Goal: Task Accomplishment & Management: Manage account settings

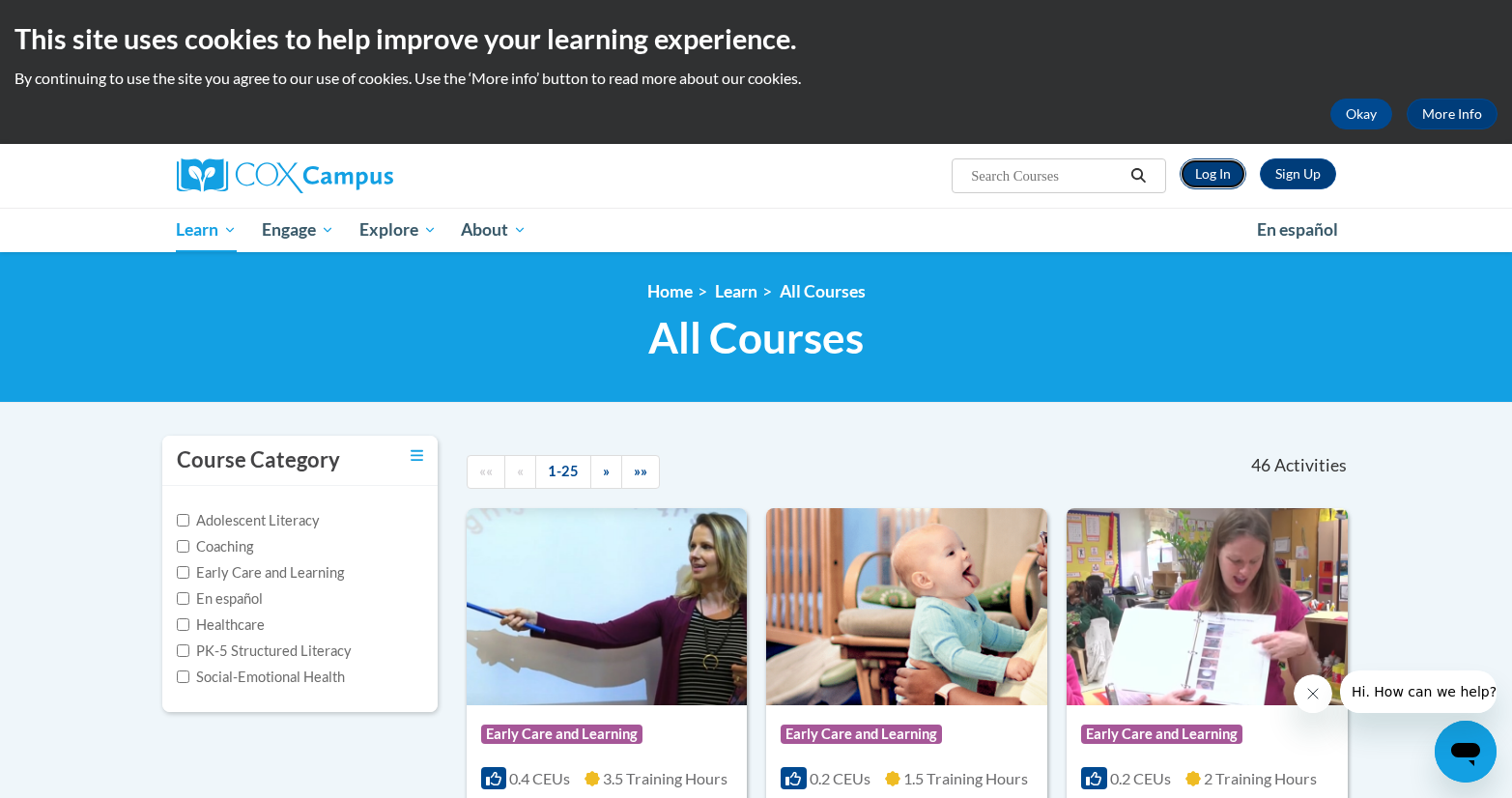
click at [1208, 164] on link "Log In" at bounding box center [1212, 174] width 67 height 31
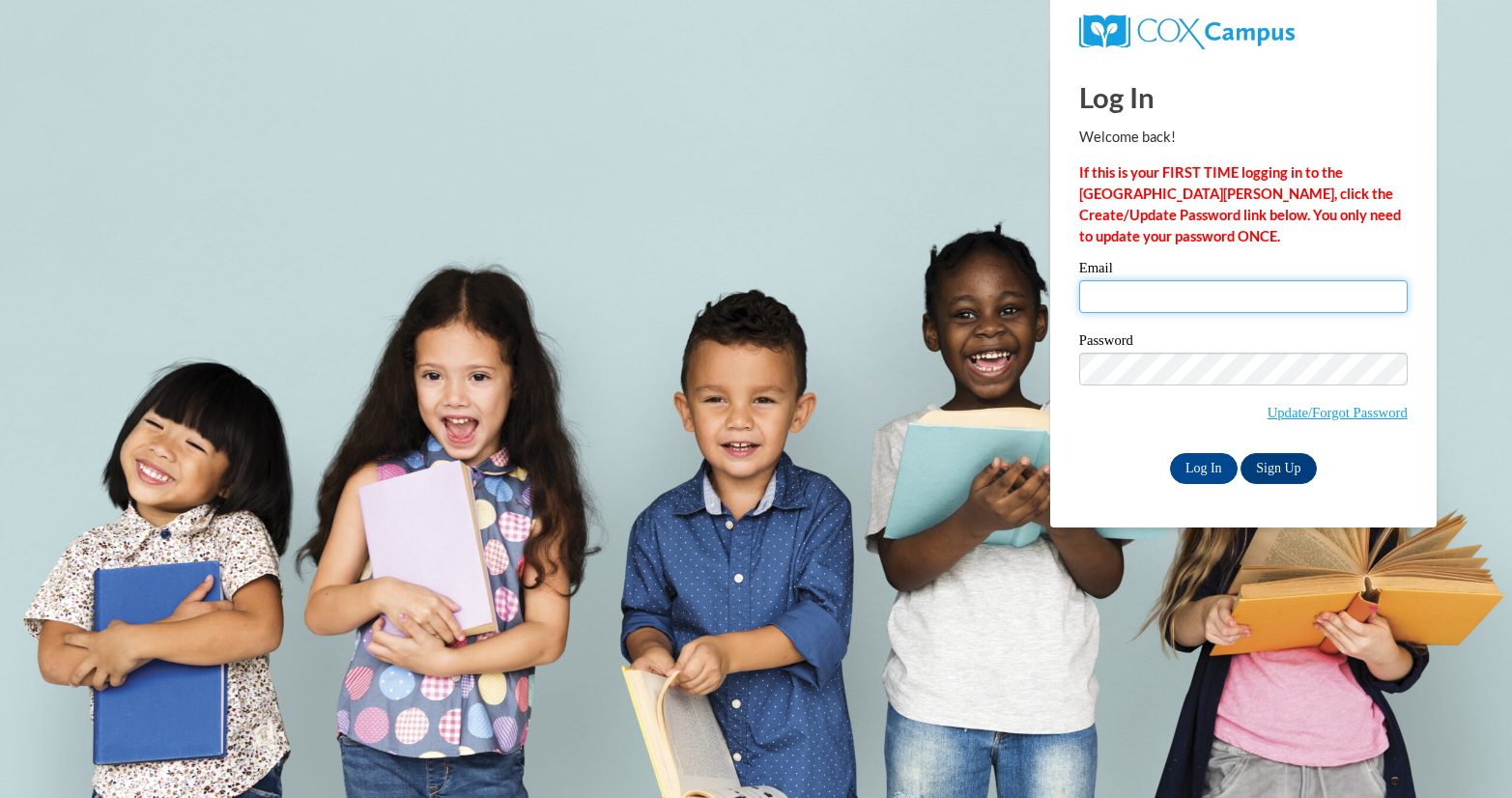
click at [1165, 296] on input "Email" at bounding box center [1243, 297] width 328 height 33
type input "taysnyder9@gmail.com"
click at [1237, 304] on input "taysnyder9@gmail.com" at bounding box center [1243, 297] width 328 height 33
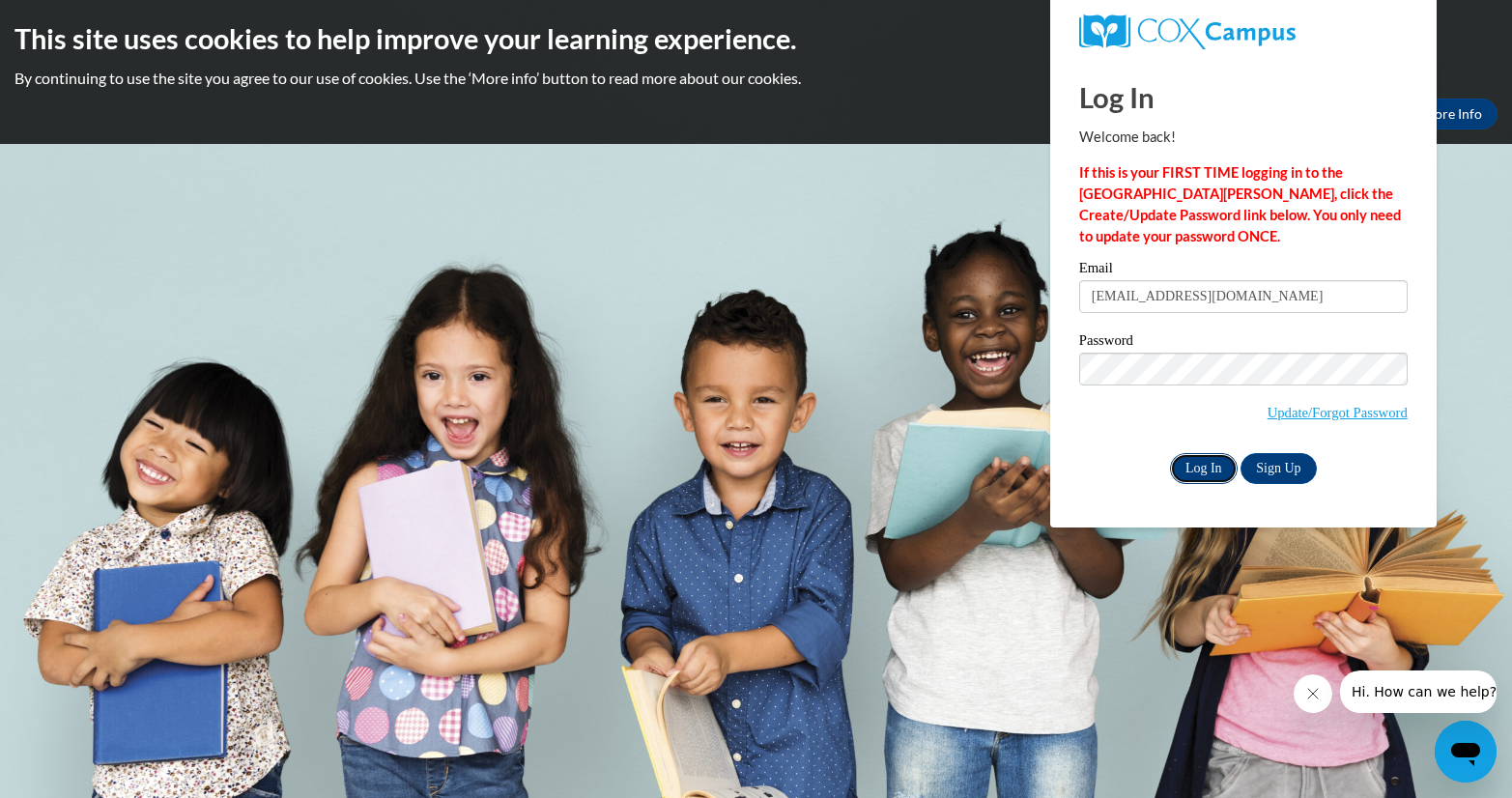
click at [1200, 464] on input "Log In" at bounding box center [1204, 469] width 68 height 31
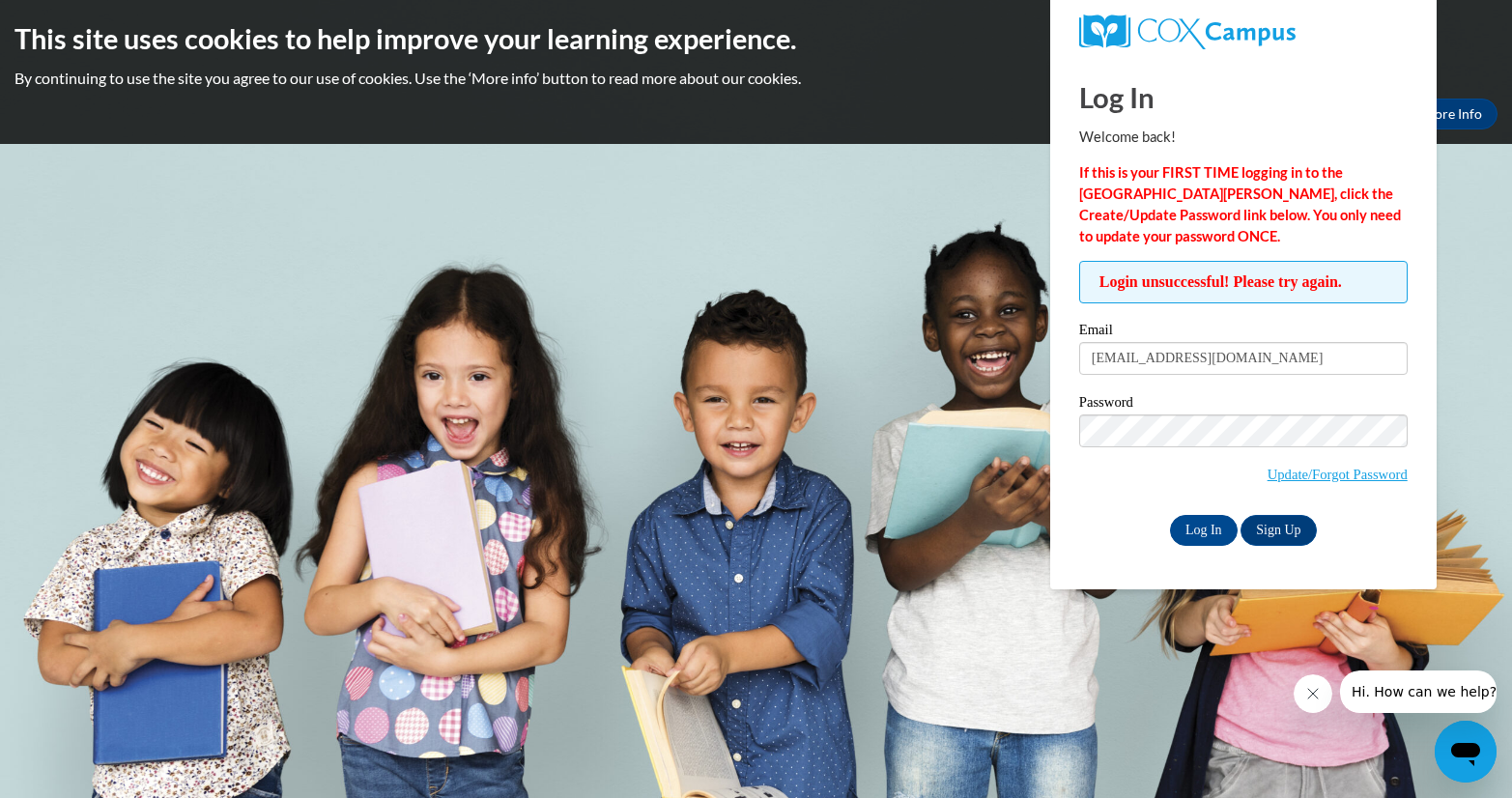
click at [1153, 498] on div "Password Update/Forgot Password" at bounding box center [1243, 451] width 328 height 114
click at [1201, 535] on input "Log In" at bounding box center [1204, 531] width 68 height 31
click at [1145, 517] on div "Log In Sign Up" at bounding box center [1243, 531] width 328 height 31
click at [1203, 533] on input "Log In" at bounding box center [1204, 531] width 68 height 31
drag, startPoint x: 1238, startPoint y: 366, endPoint x: 1111, endPoint y: 362, distance: 127.1
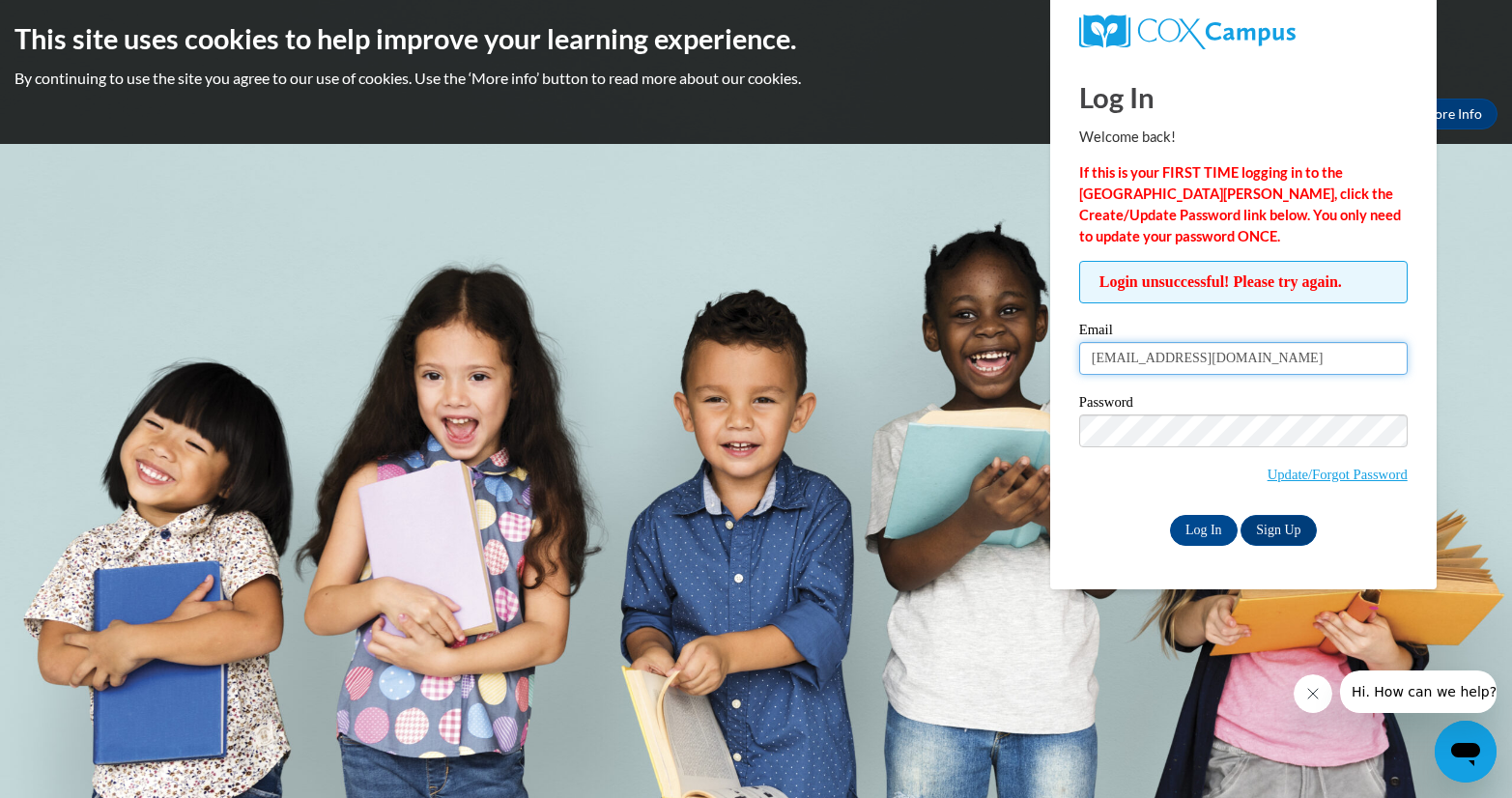
click at [1111, 362] on input "taysnyder9@gmail.com" at bounding box center [1243, 358] width 328 height 33
type input "[PERSON_NAME][EMAIL_ADDRESS][PERSON_NAME][DOMAIN_NAME]"
click at [1102, 537] on div "Log In Sign Up" at bounding box center [1243, 531] width 328 height 31
click at [1208, 531] on input "Log In" at bounding box center [1204, 531] width 68 height 31
click at [1131, 532] on div "Log In Sign Up" at bounding box center [1243, 531] width 328 height 31
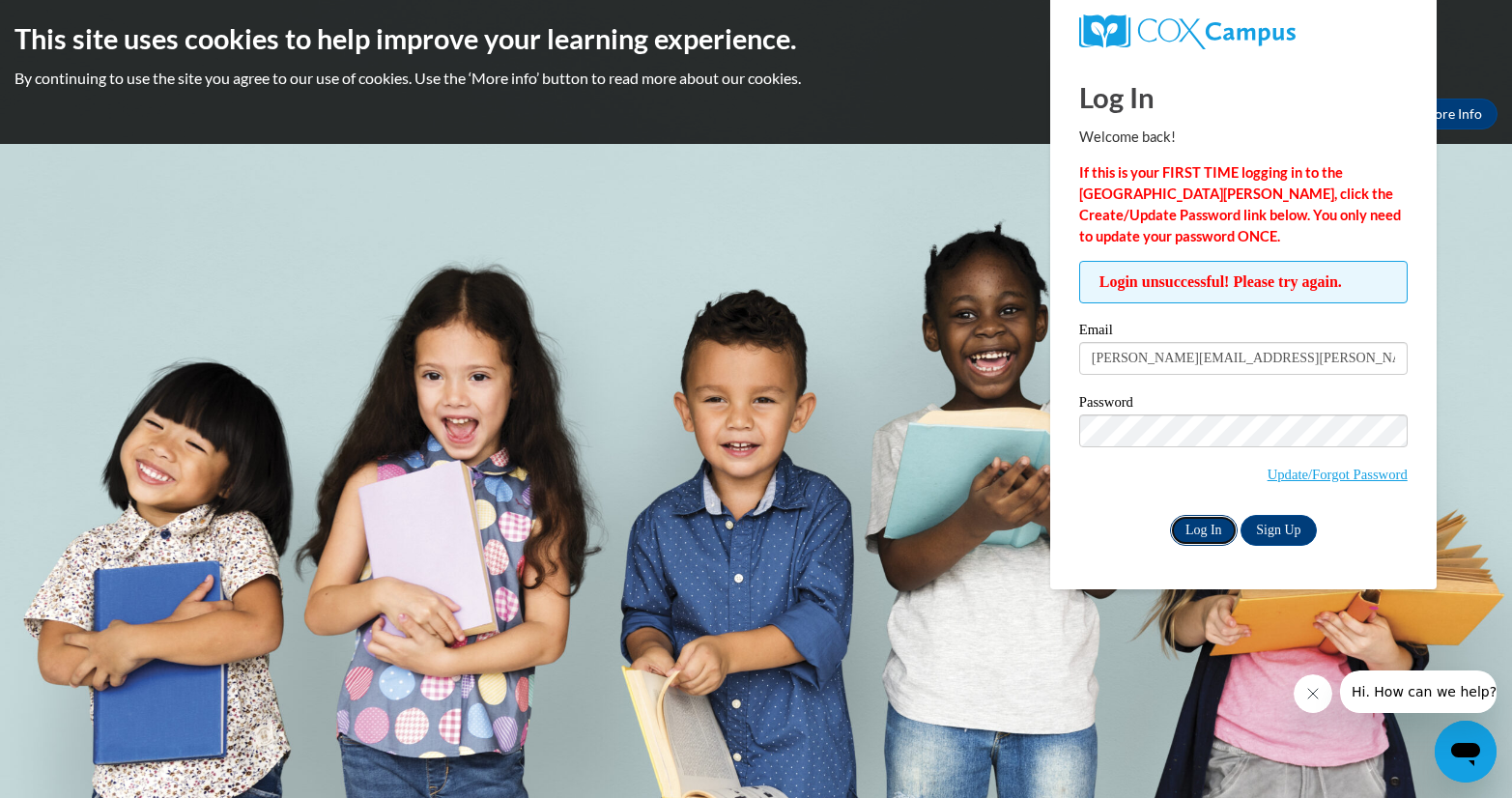
click at [1205, 538] on input "Log In" at bounding box center [1204, 531] width 68 height 31
click at [1291, 476] on link "Update/Forgot Password" at bounding box center [1337, 474] width 140 height 16
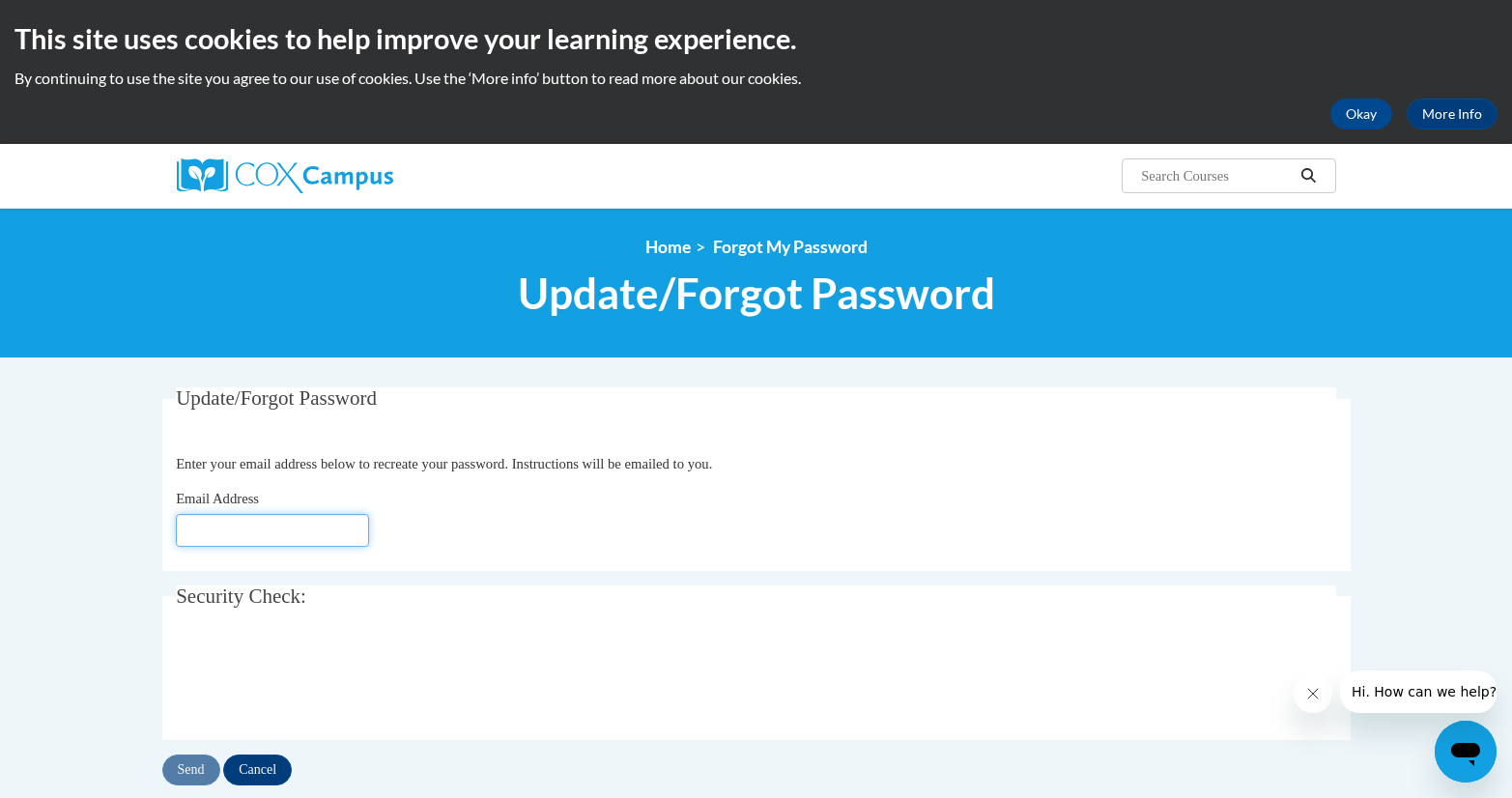
click at [298, 525] on input "Email Address" at bounding box center [272, 531] width 193 height 33
type input "[PERSON_NAME][EMAIL_ADDRESS][DOMAIN_NAME]"
click at [202, 775] on input "Send" at bounding box center [191, 770] width 58 height 31
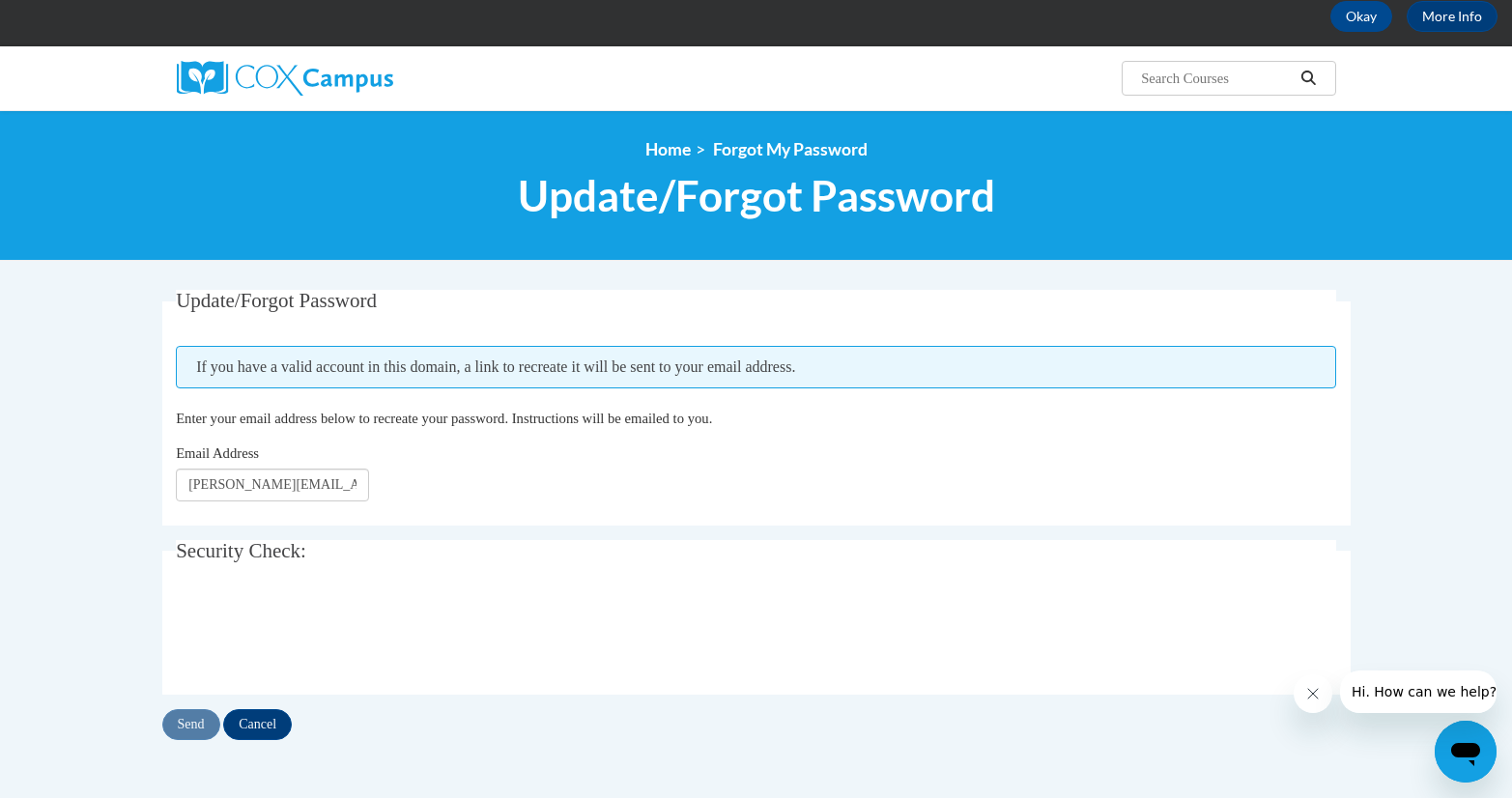
scroll to position [99, 0]
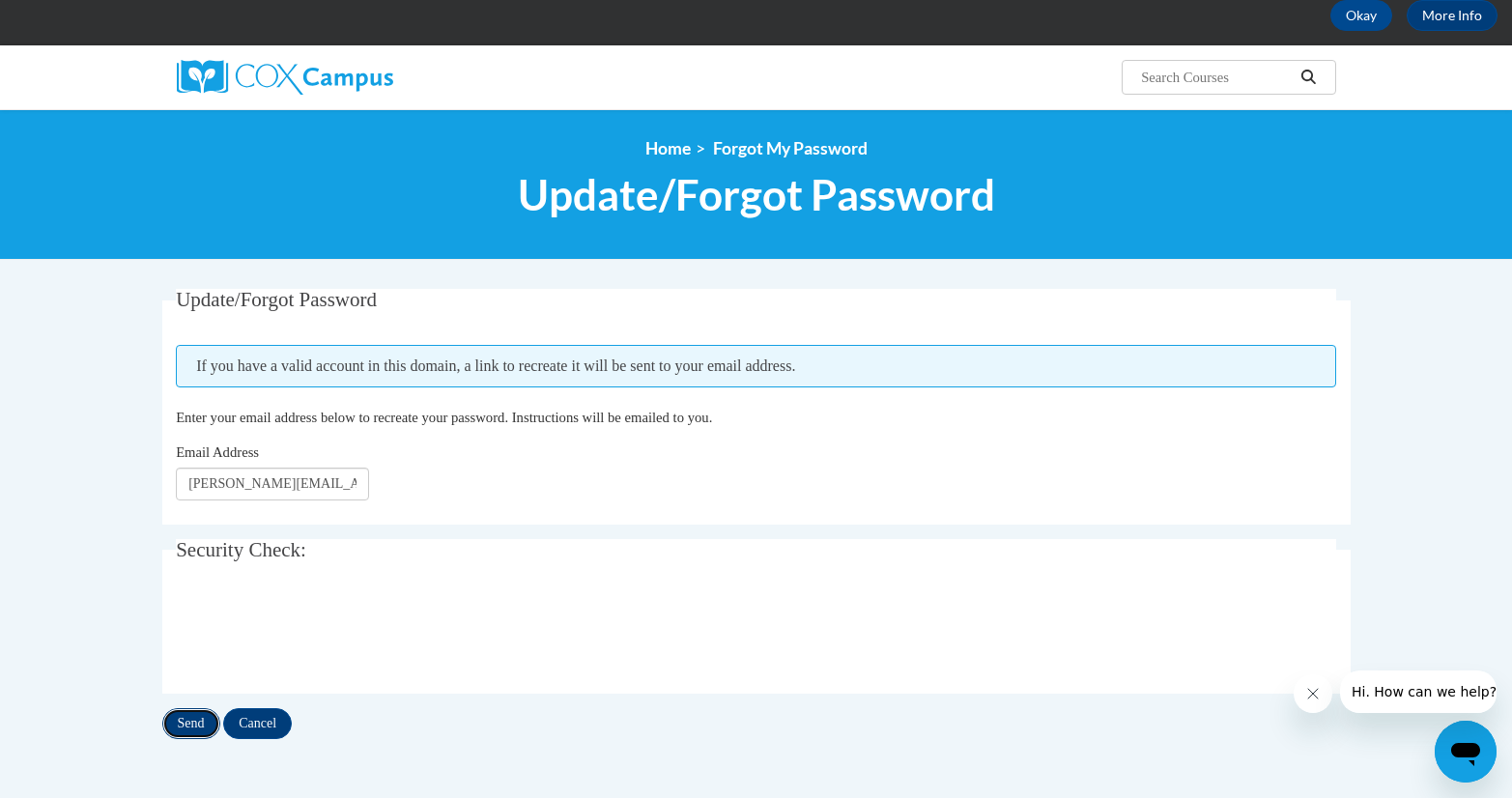
click at [199, 728] on input "Send" at bounding box center [191, 724] width 58 height 31
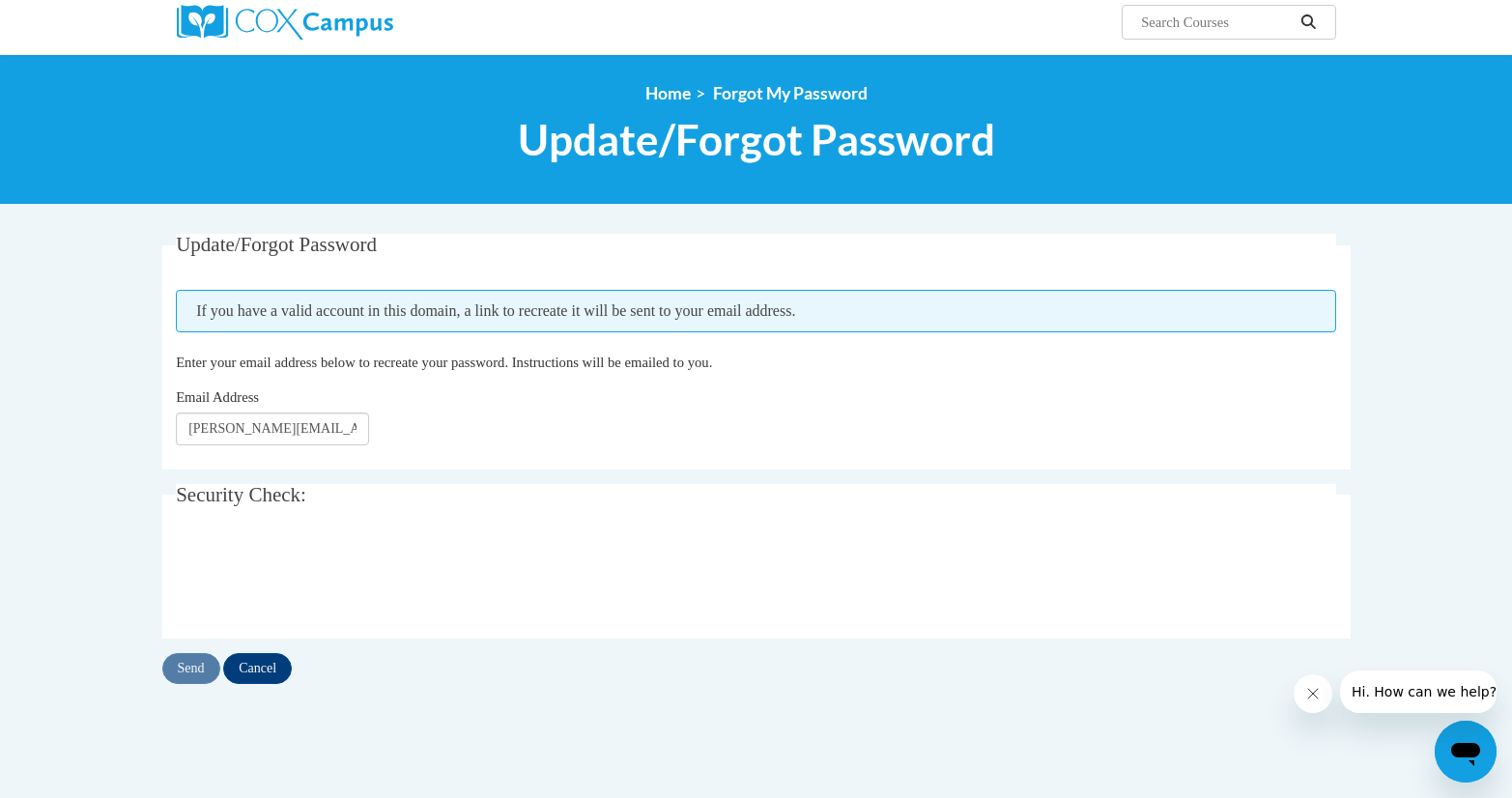
scroll to position [160, 0]
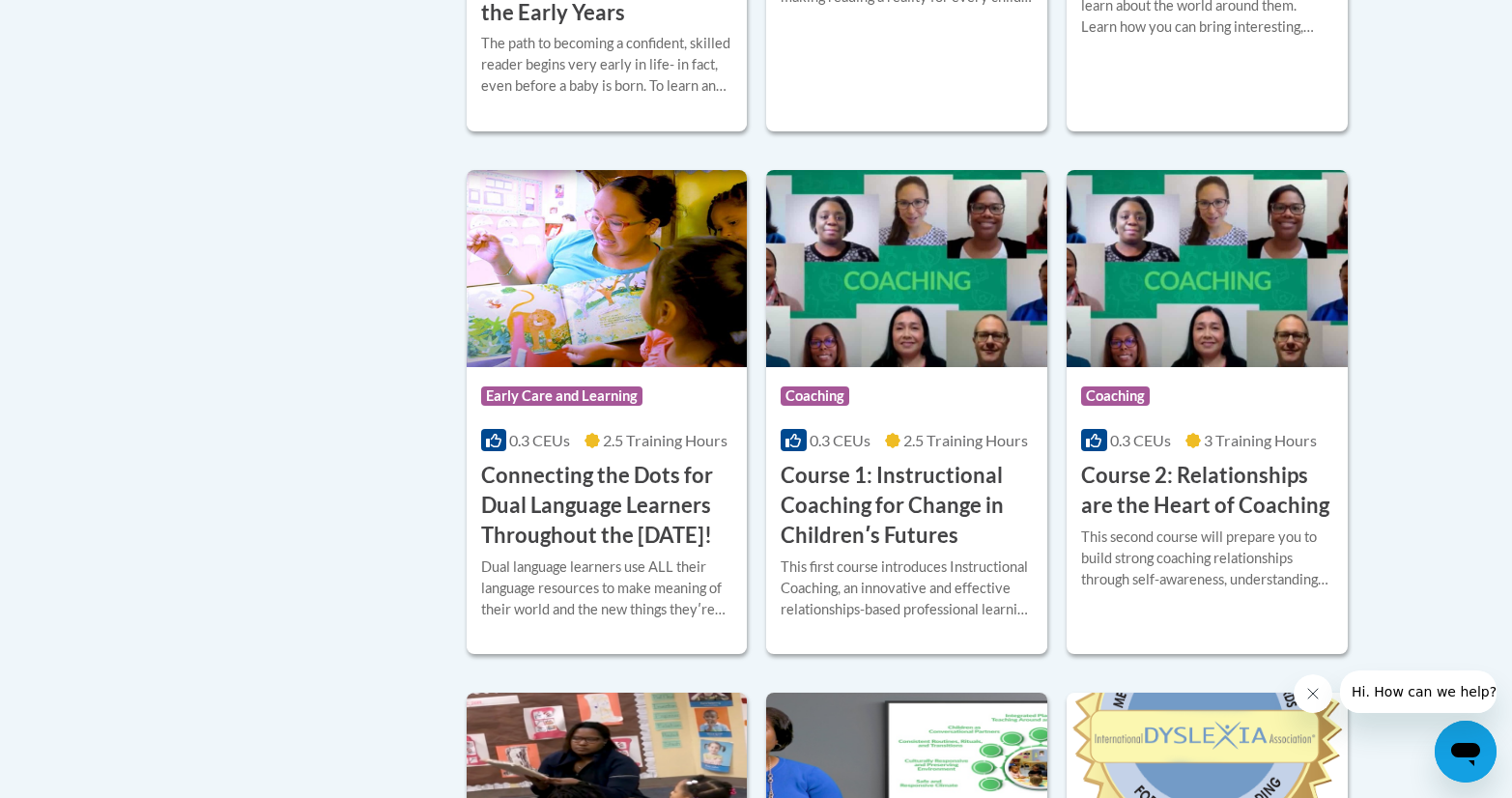
scroll to position [891, 0]
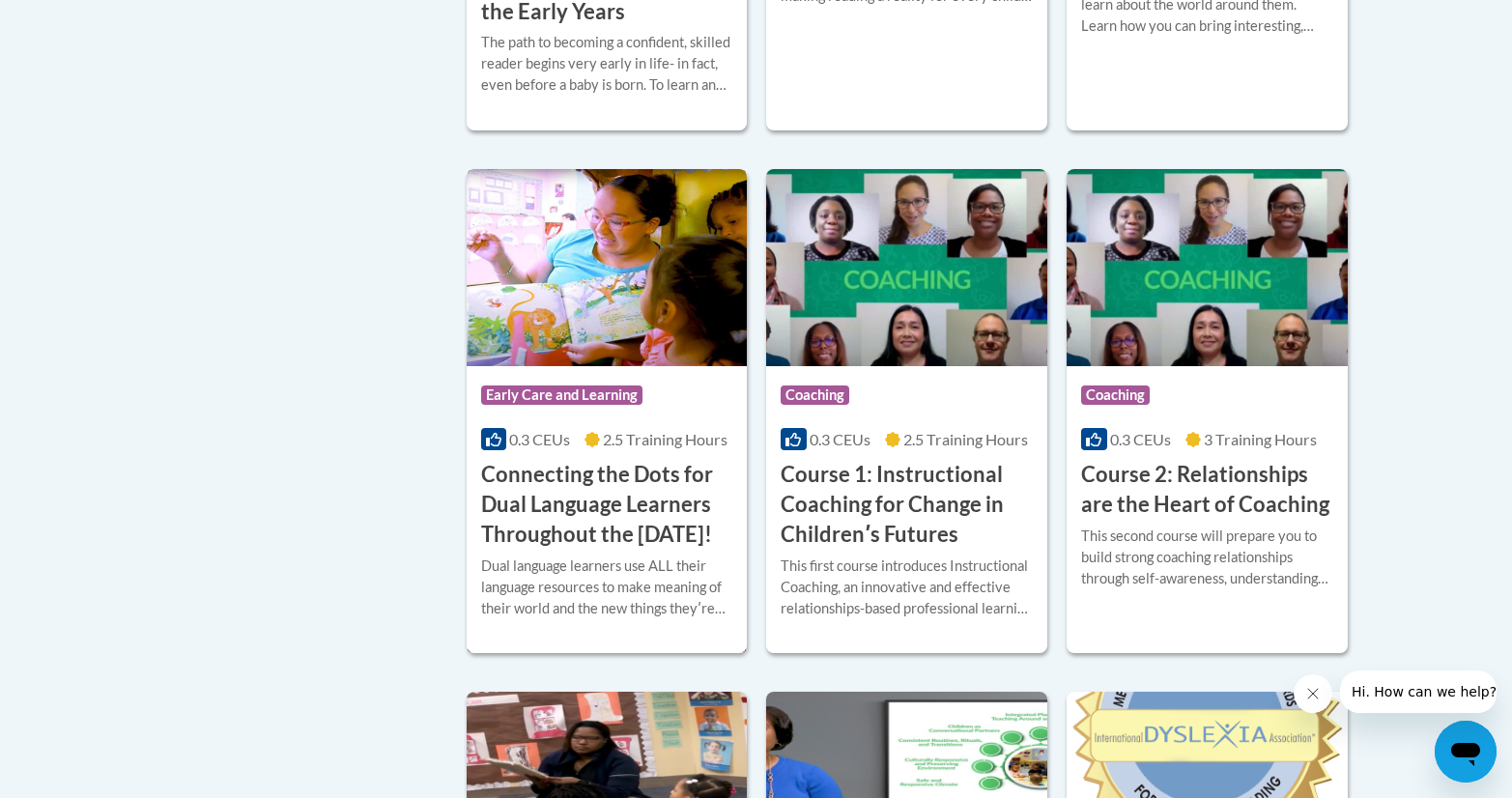
click at [650, 477] on h3 "Connecting the Dots for Dual Language Learners Throughout the [DATE]!" at bounding box center [606, 504] width 252 height 89
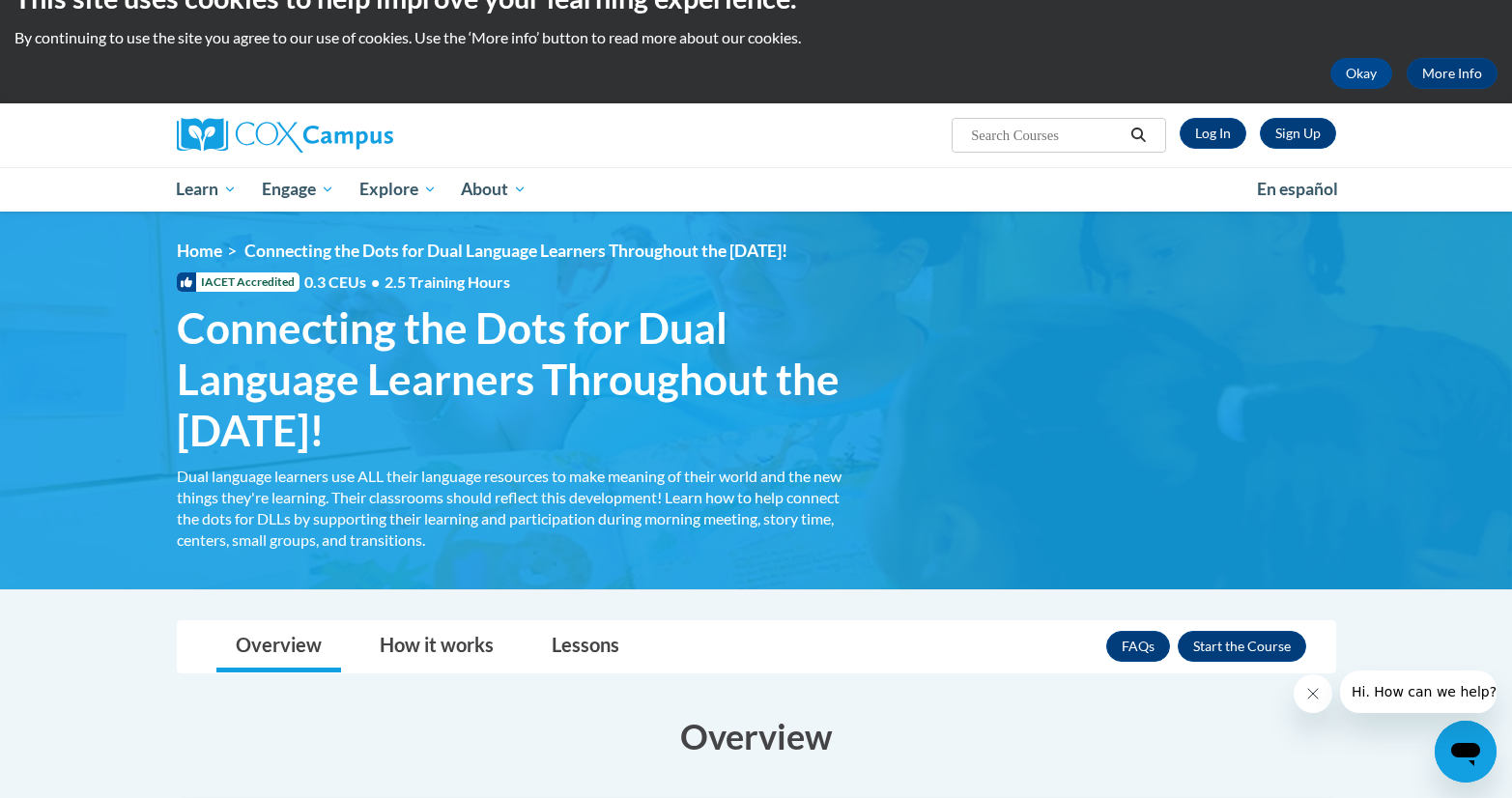
scroll to position [38, 0]
